Goal: Find specific page/section: Find specific page/section

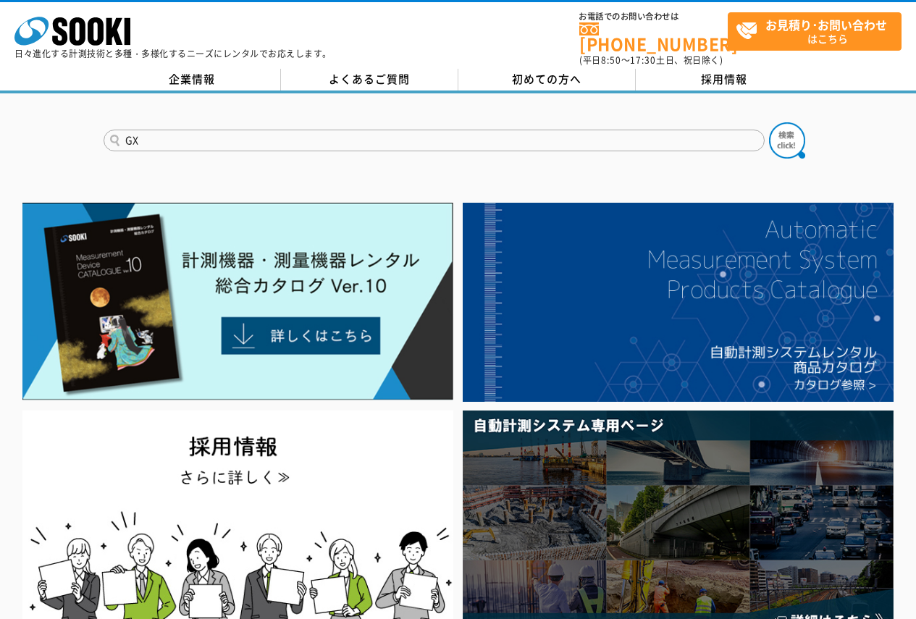
type input "GX"
click at [769, 122] on button at bounding box center [787, 140] width 36 height 36
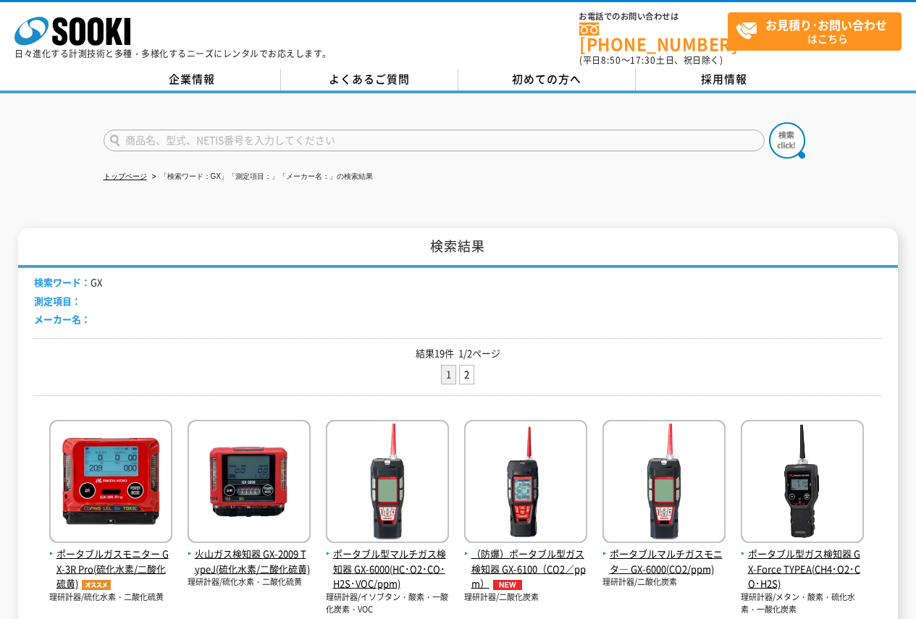
click at [149, 132] on input "text" at bounding box center [434, 141] width 661 height 22
type input "GX3"
click at [786, 133] on img at bounding box center [787, 140] width 36 height 36
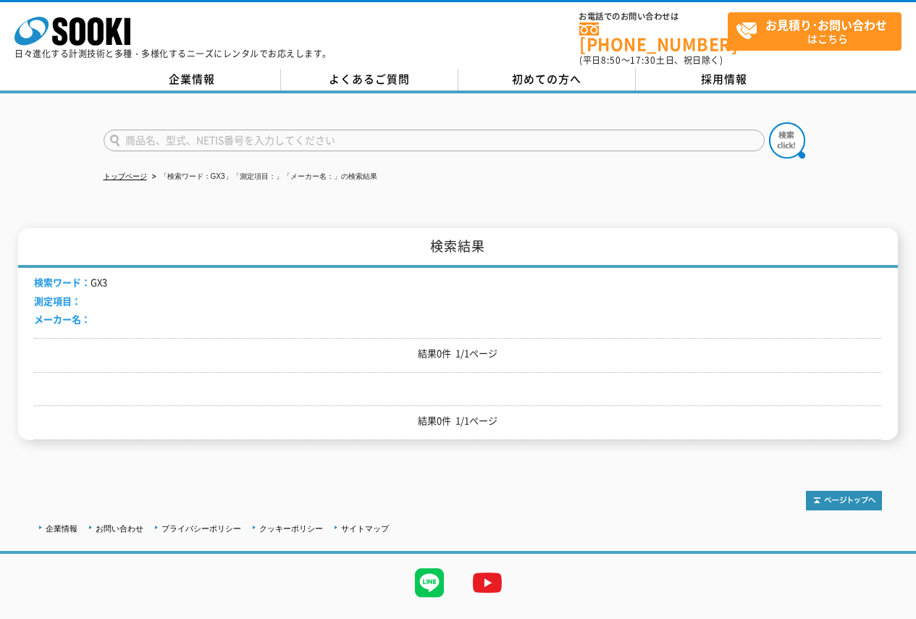
click at [226, 136] on input "text" at bounding box center [434, 141] width 661 height 22
type input "GX"
drag, startPoint x: 792, startPoint y: 143, endPoint x: 783, endPoint y: 137, distance: 10.4
click at [792, 141] on img at bounding box center [787, 140] width 36 height 36
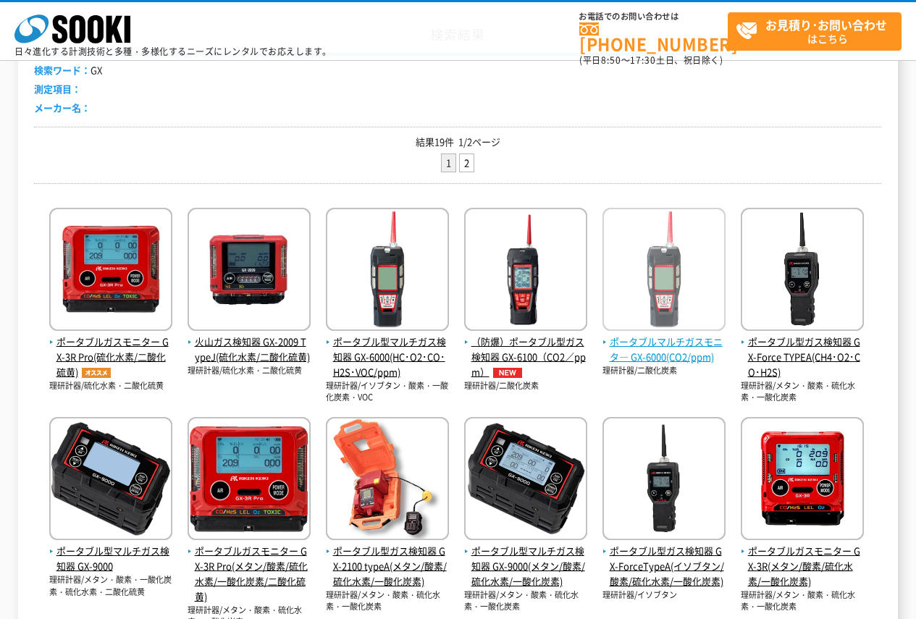
scroll to position [217, 0]
